Goal: Navigation & Orientation: Find specific page/section

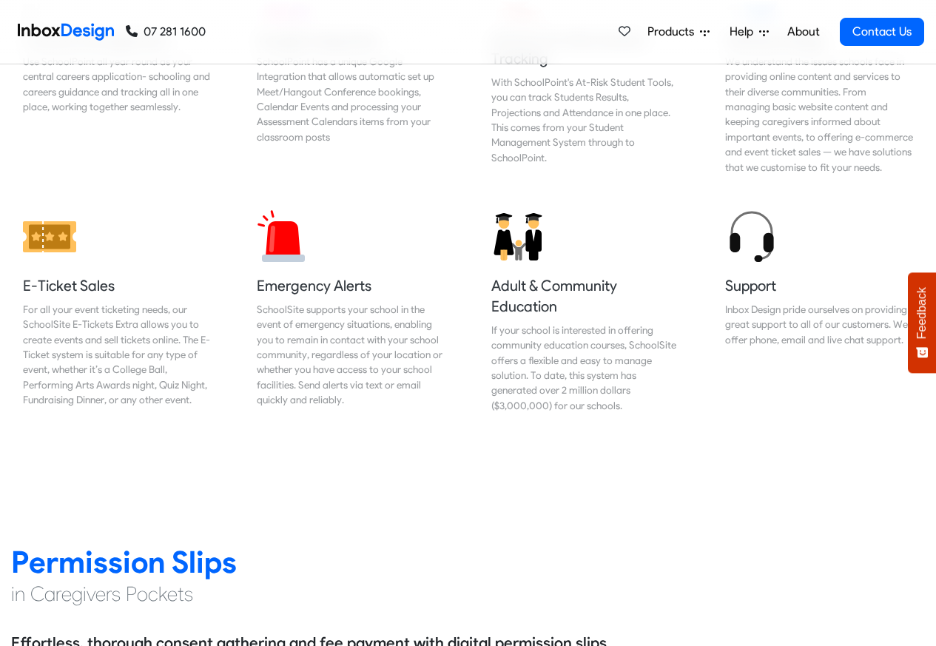
scroll to position [1598, 0]
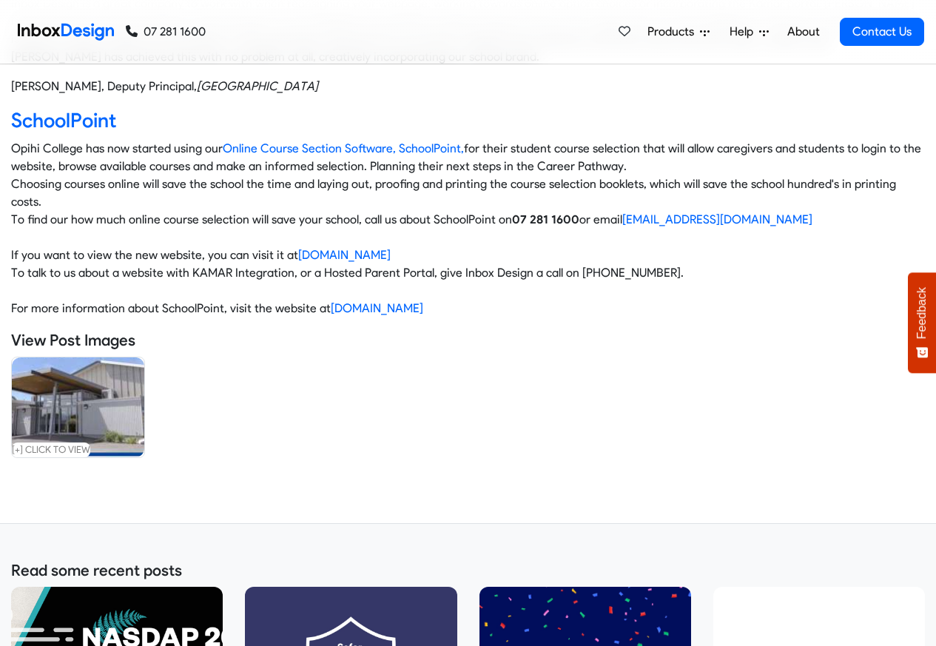
scroll to position [533, 0]
